Goal: Task Accomplishment & Management: Complete application form

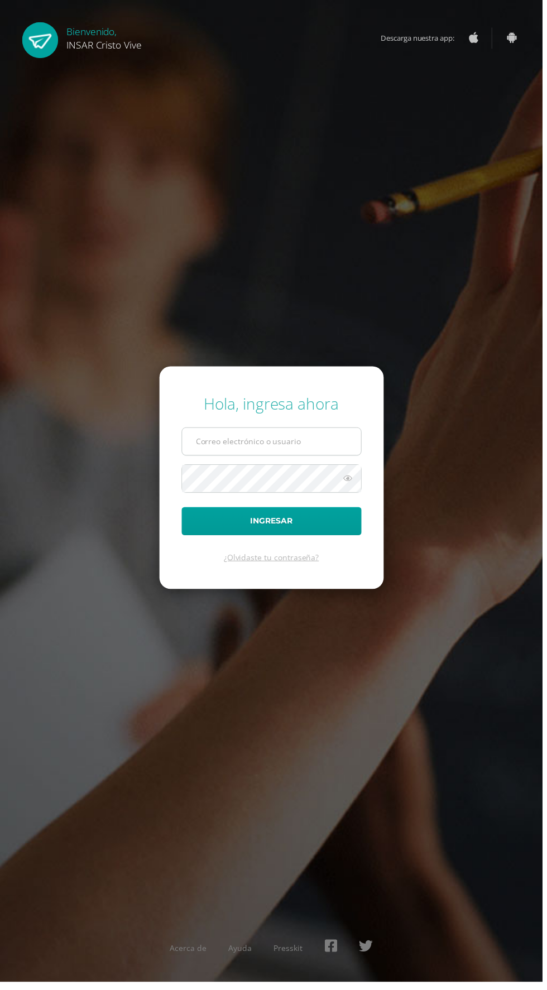
click at [306, 459] on input "text" at bounding box center [274, 444] width 180 height 27
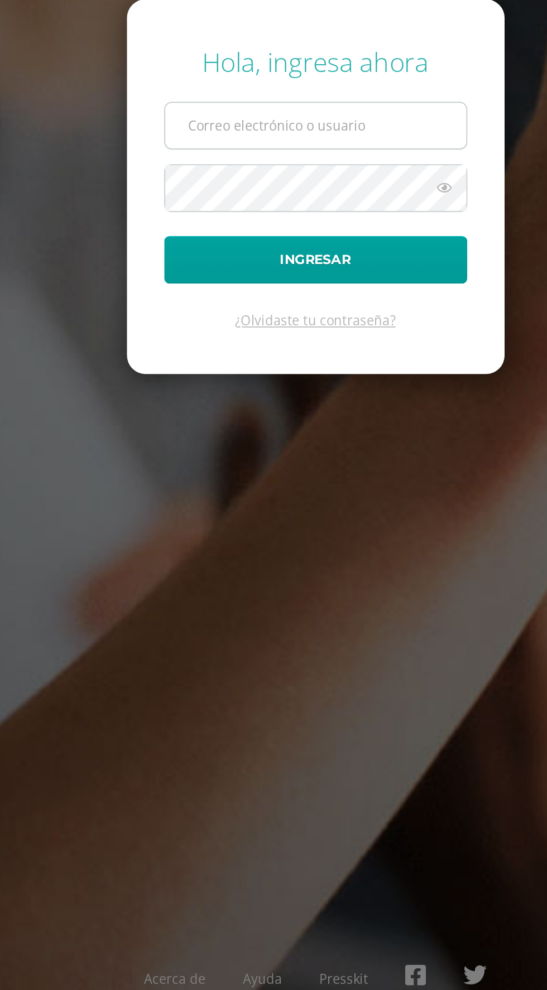
click at [226, 459] on input "text" at bounding box center [274, 444] width 180 height 27
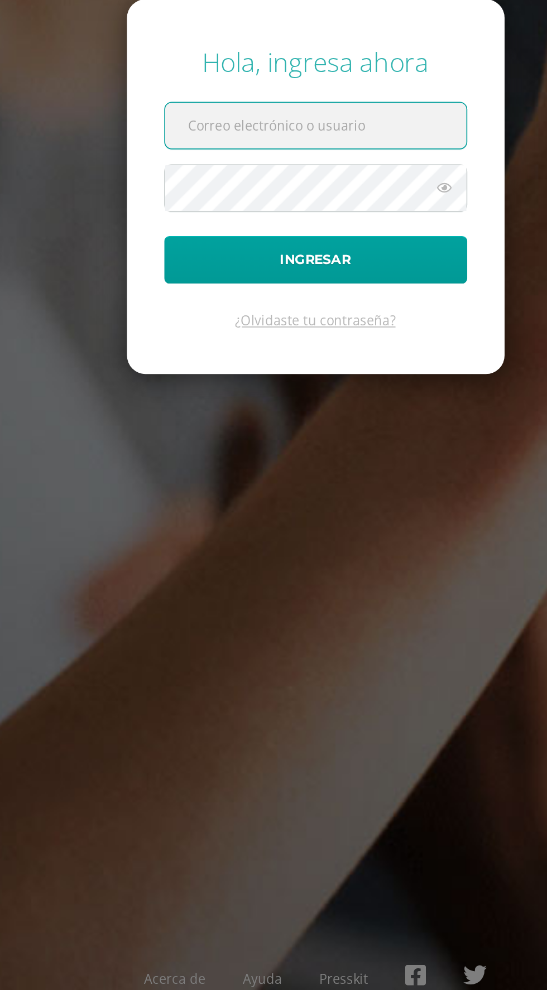
click at [230, 459] on input "text" at bounding box center [274, 444] width 180 height 27
type input "[EMAIL_ADDRESS][DOMAIN_NAME]"
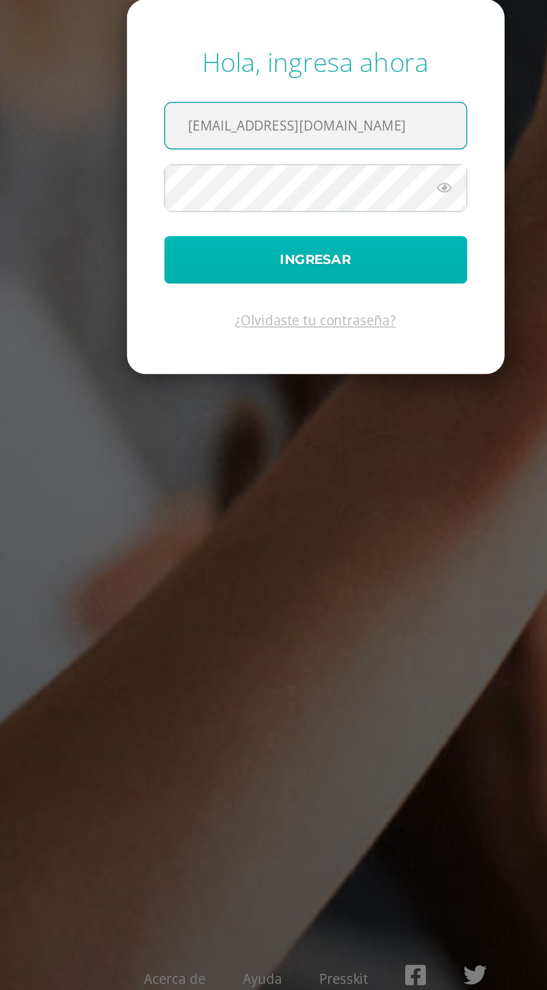
click at [207, 539] on button "Ingresar" at bounding box center [273, 525] width 181 height 28
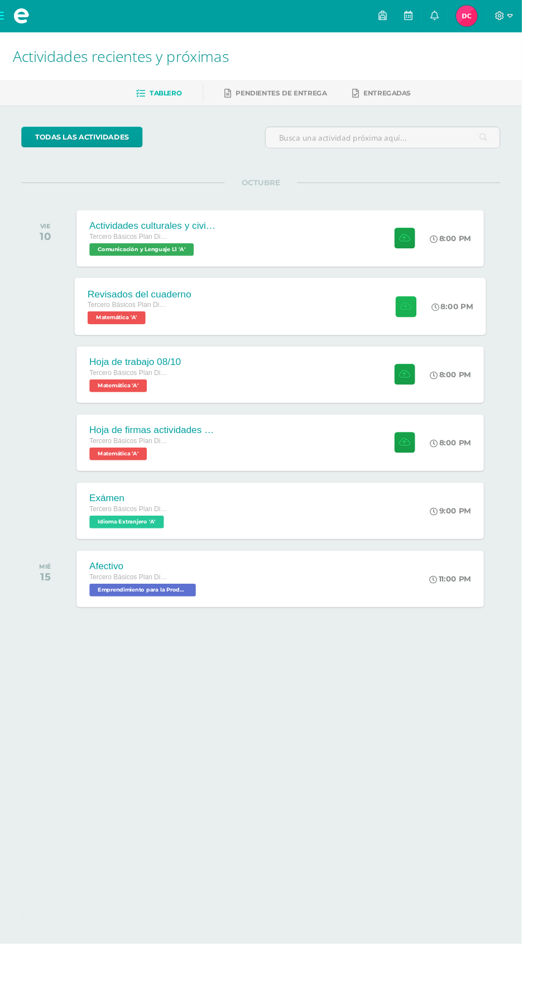
click at [428, 319] on icon at bounding box center [426, 320] width 12 height 9
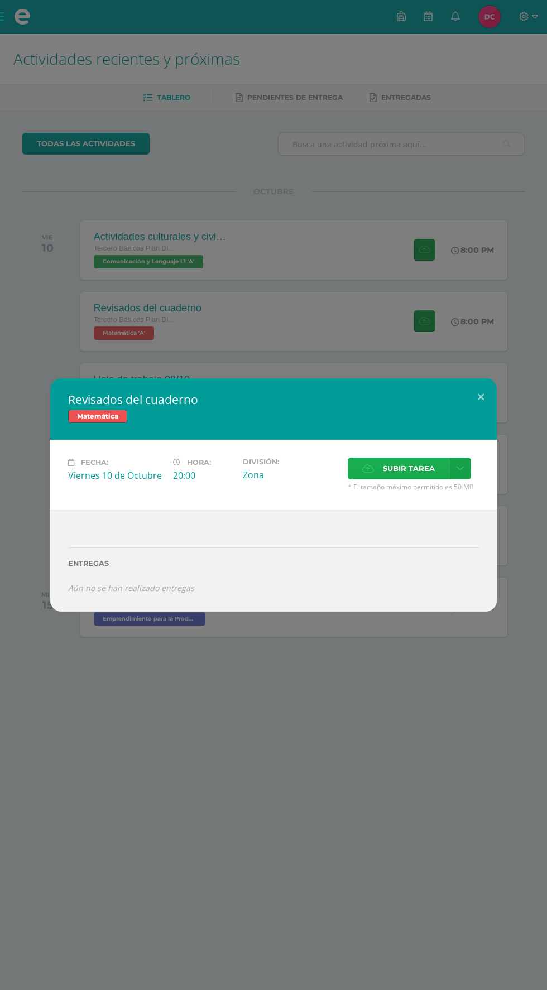
click at [412, 472] on span "Subir tarea" at bounding box center [409, 468] width 52 height 21
click at [0, 0] on input "Subir tarea" at bounding box center [0, 0] width 0 height 0
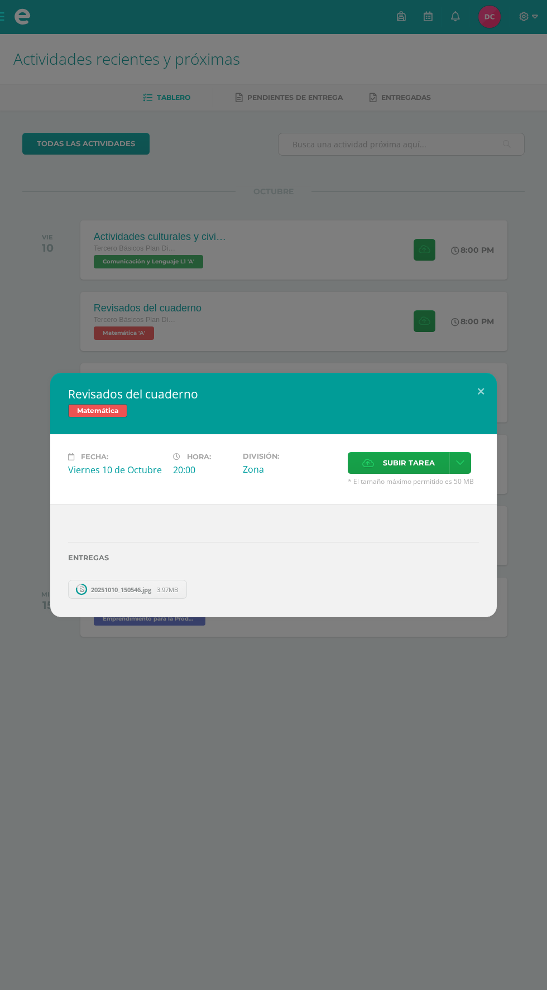
click at [433, 792] on div "Revisados del cuaderno Matemática Fecha: Viernes 10 de Octubre Hora: 20:00 Divi…" at bounding box center [273, 495] width 547 height 990
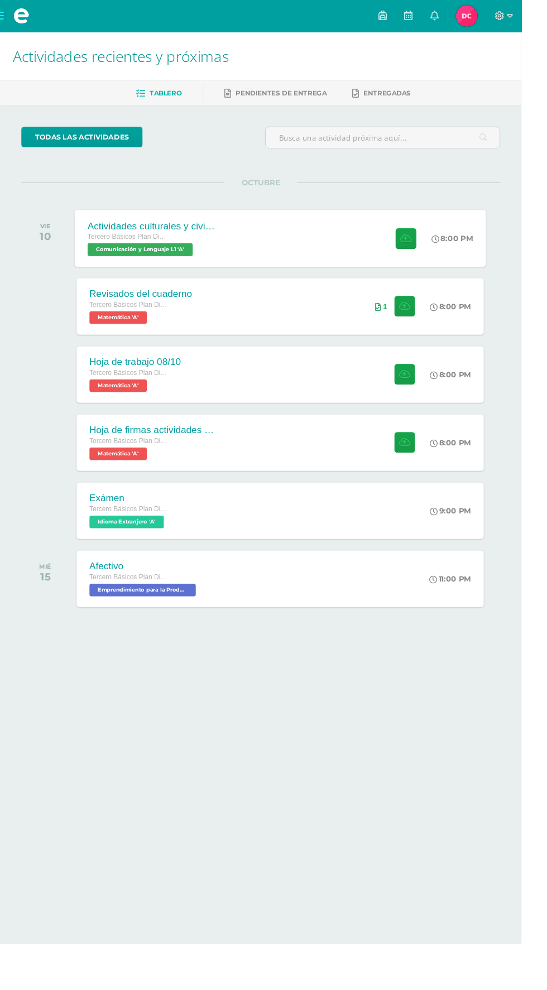
click at [484, 253] on div "8:00 PM" at bounding box center [474, 250] width 44 height 10
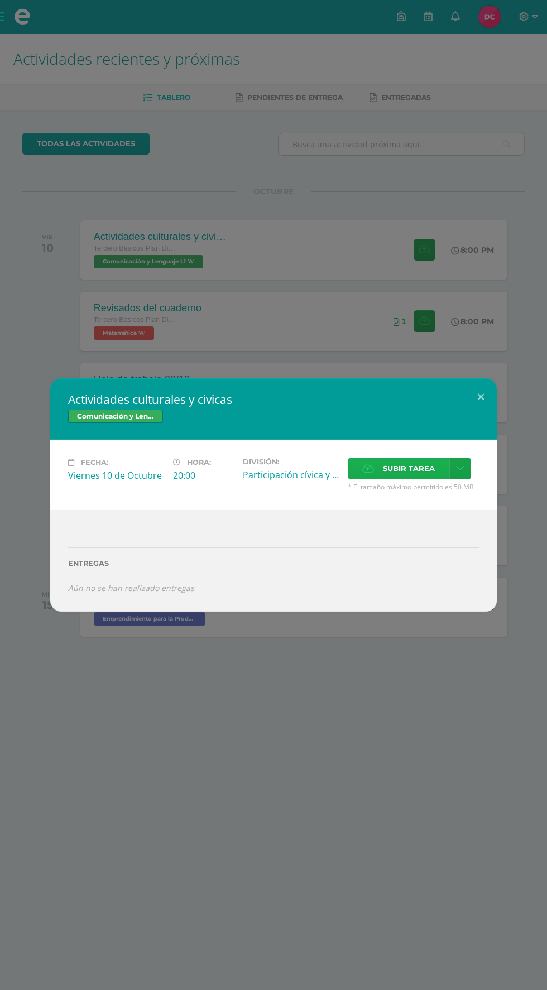
click at [424, 461] on span "Subir tarea" at bounding box center [409, 468] width 52 height 21
click at [0, 0] on input "Subir tarea" at bounding box center [0, 0] width 0 height 0
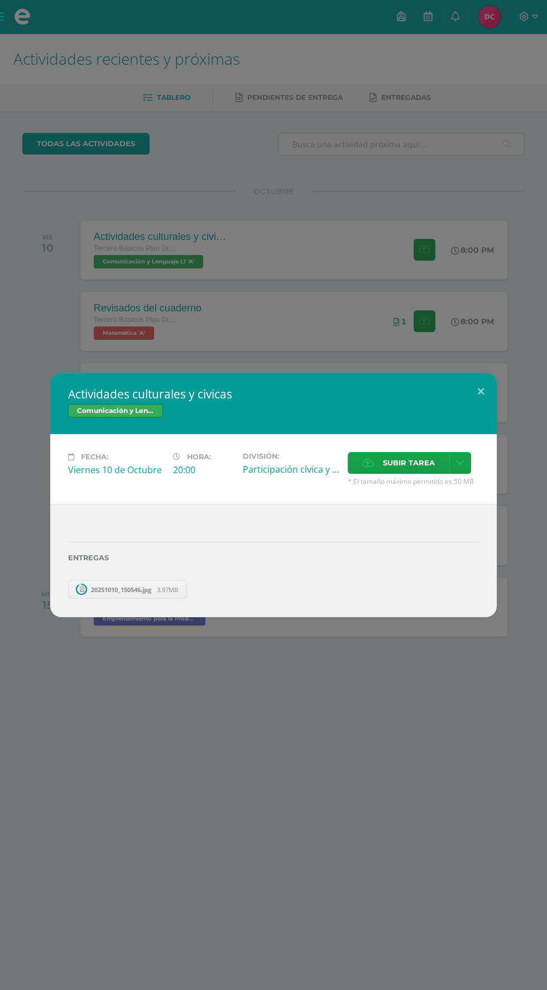
click at [466, 779] on div "Actividades culturales y civicas Comunicación y Lenguaje L1 Fecha: Viernes 10 d…" at bounding box center [273, 495] width 547 height 990
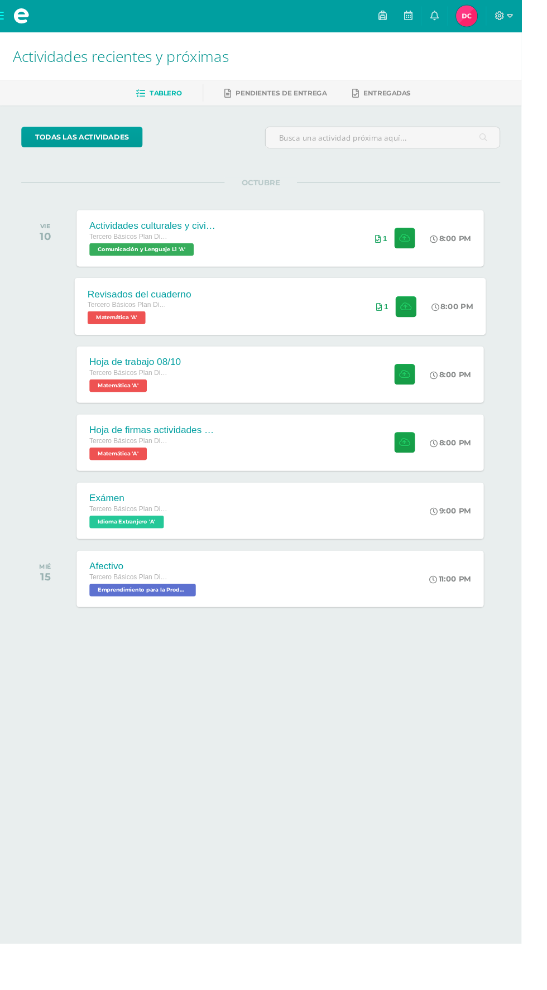
click at [130, 345] on div "Revisados del cuaderno Tercero Básicos Plan Diario Matemática 'A'" at bounding box center [146, 321] width 136 height 60
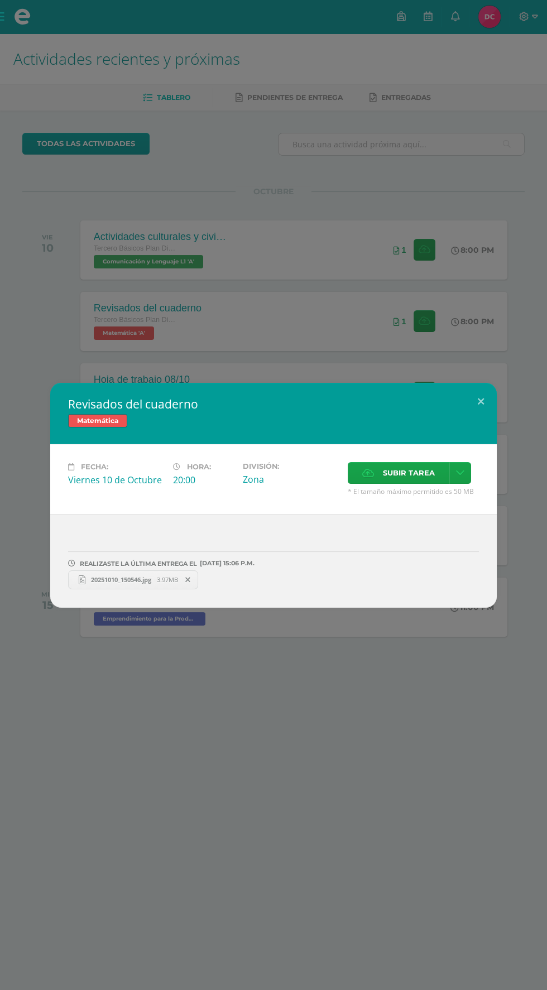
click at [190, 579] on icon at bounding box center [187, 580] width 5 height 8
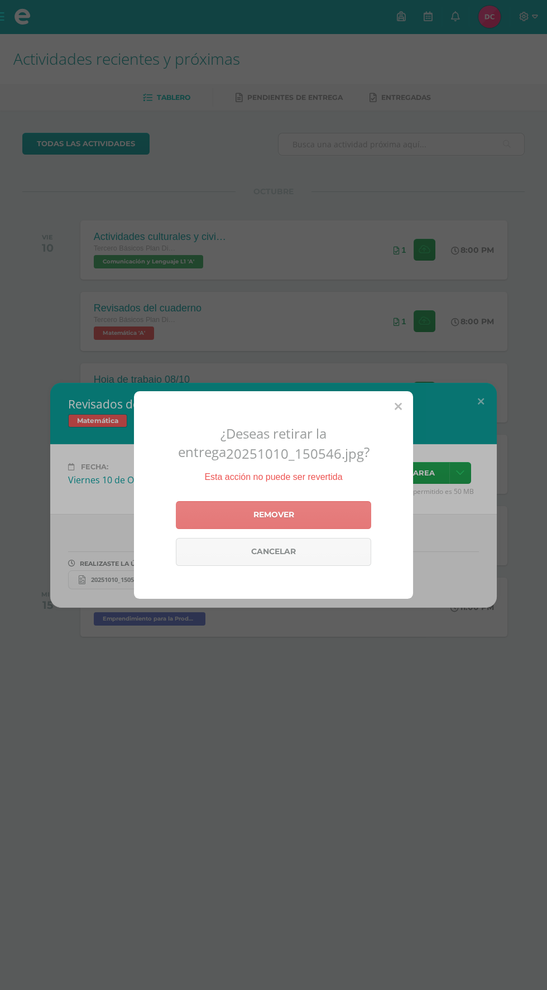
click at [220, 529] on link "Remover" at bounding box center [273, 515] width 195 height 28
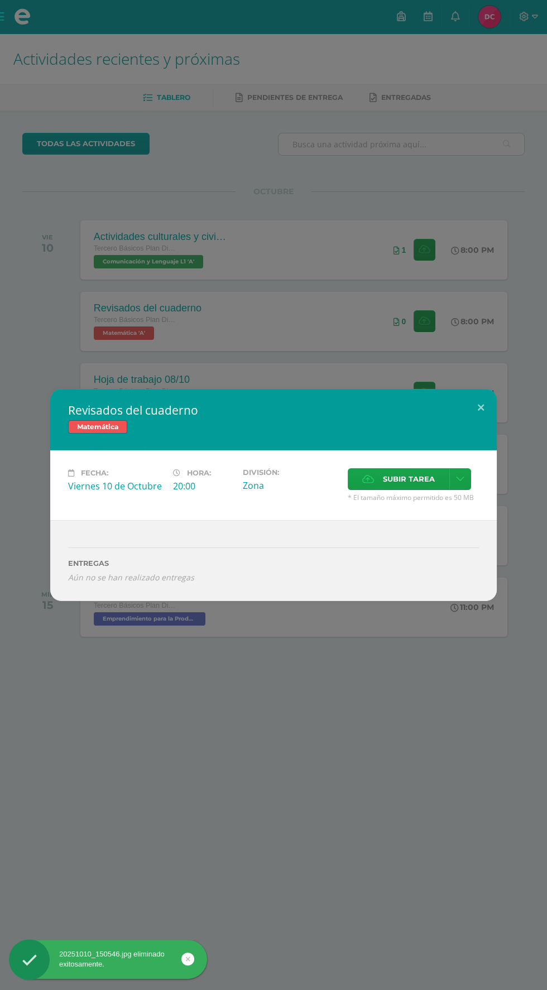
click at [435, 732] on div "Revisados del cuaderno Matemática Fecha: Viernes 10 de Octubre Hora: 20:00 Divi…" at bounding box center [273, 495] width 547 height 990
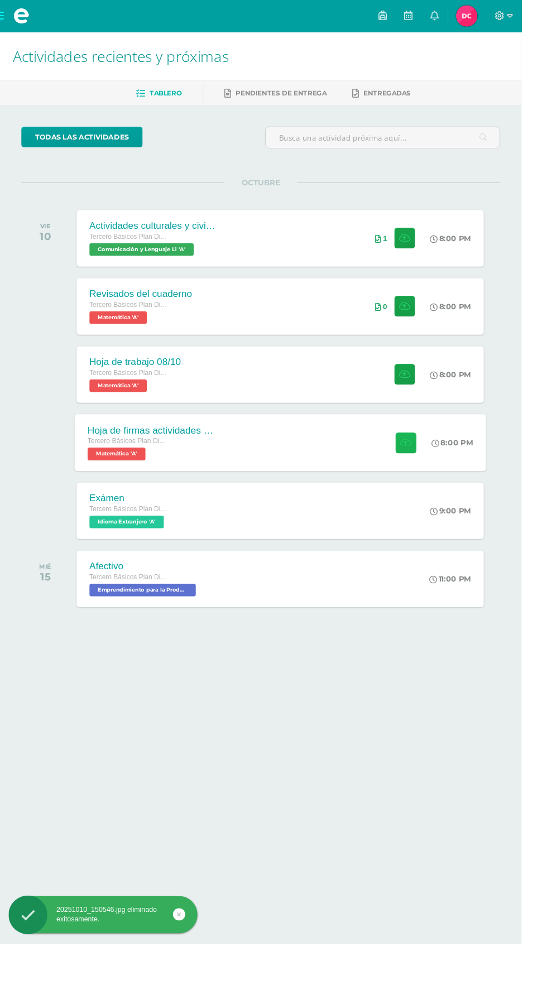
click at [416, 459] on button at bounding box center [426, 464] width 22 height 22
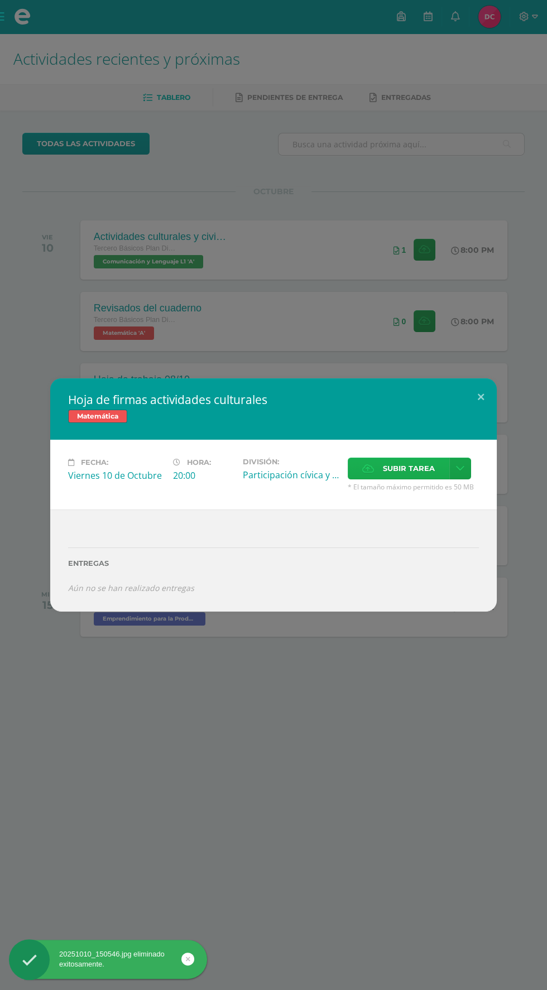
click at [412, 471] on span "Subir tarea" at bounding box center [409, 468] width 52 height 21
click at [0, 0] on input "Subir tarea" at bounding box center [0, 0] width 0 height 0
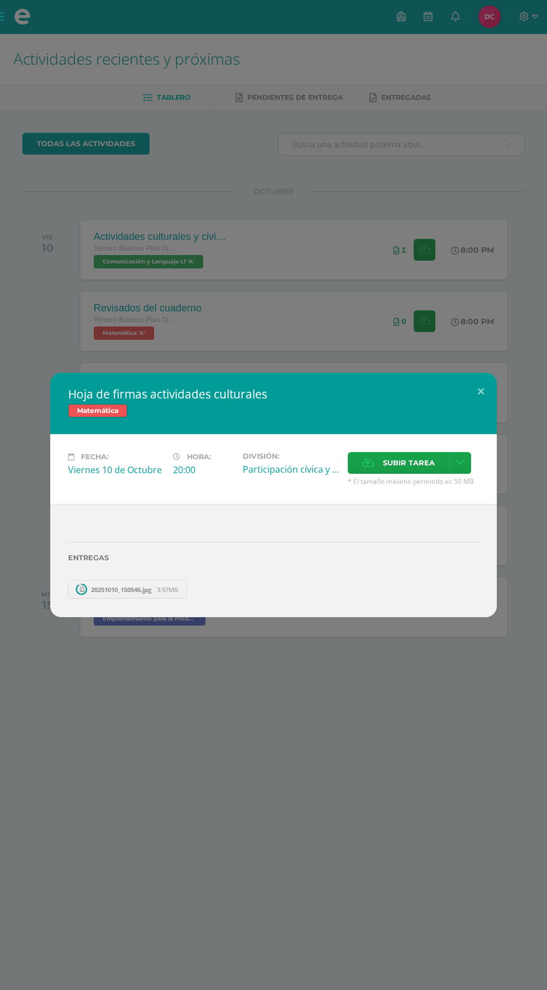
click at [475, 729] on div "Hoja de firmas actividades culturales Matemática Fecha: Viernes 10 de Octubre H…" at bounding box center [273, 495] width 547 height 990
